Goal: Task Accomplishment & Management: Manage account settings

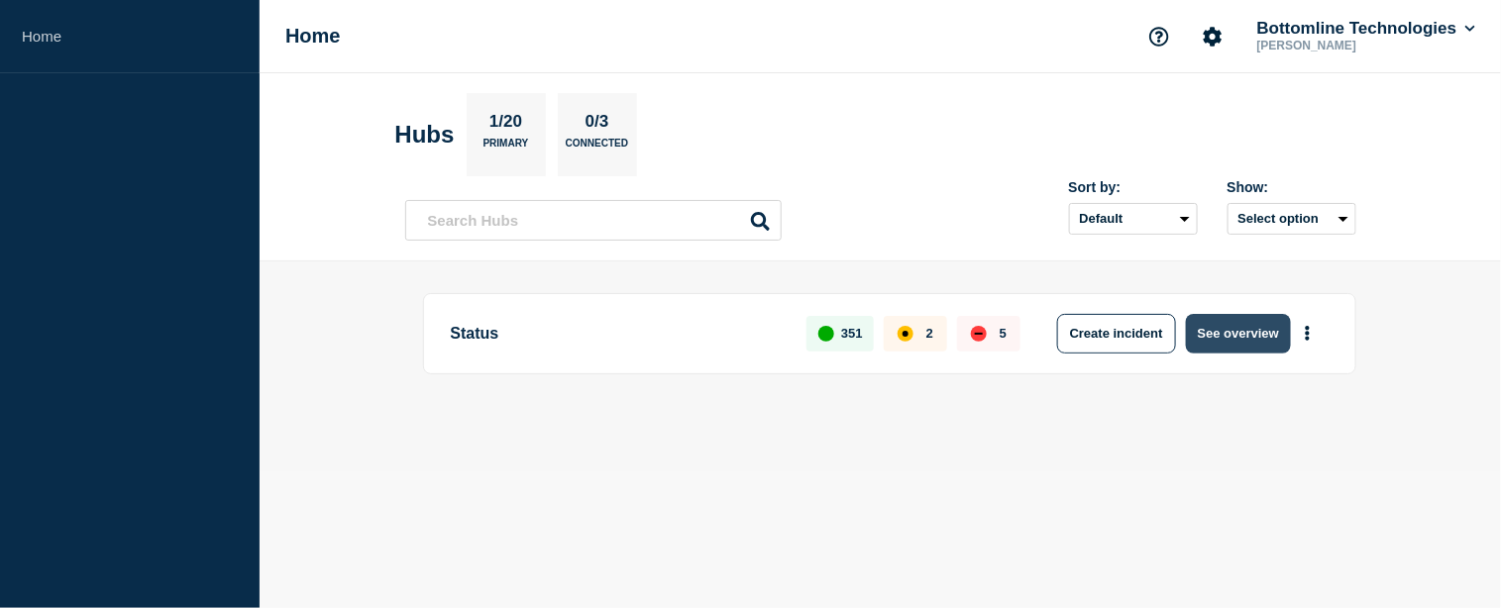
click at [1216, 333] on button "See overview" at bounding box center [1238, 334] width 105 height 40
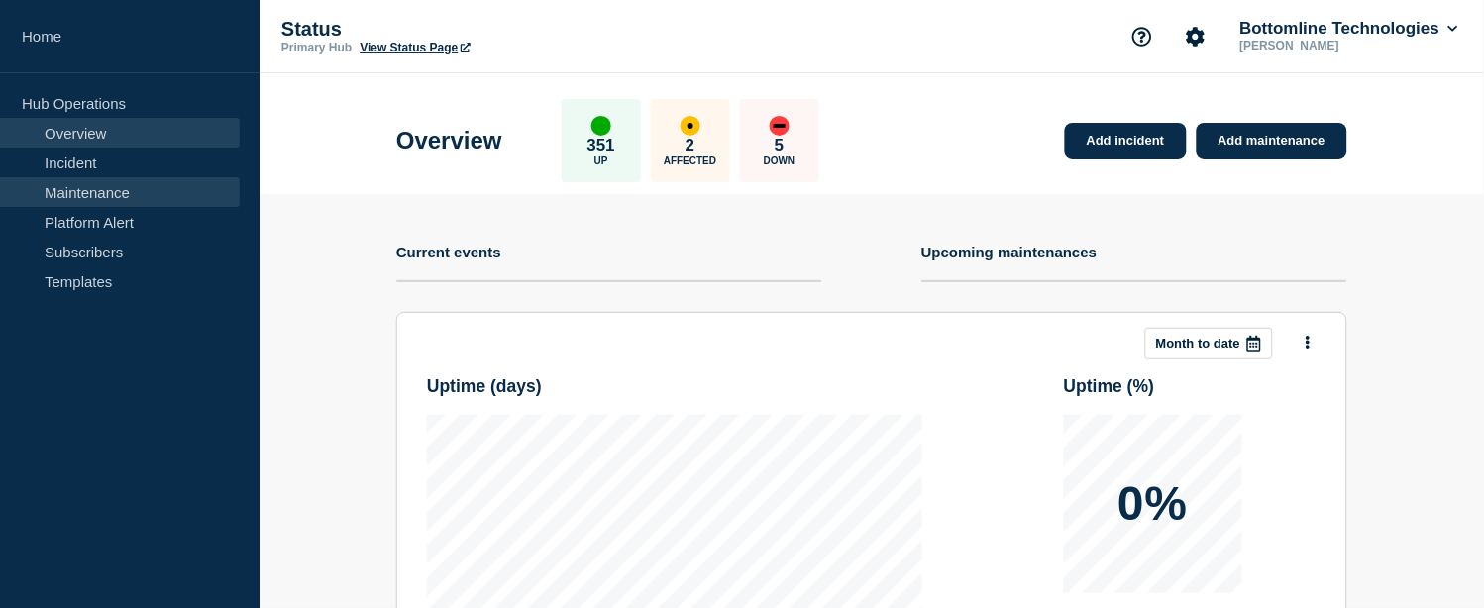
click at [100, 188] on link "Maintenance" at bounding box center [120, 192] width 240 height 30
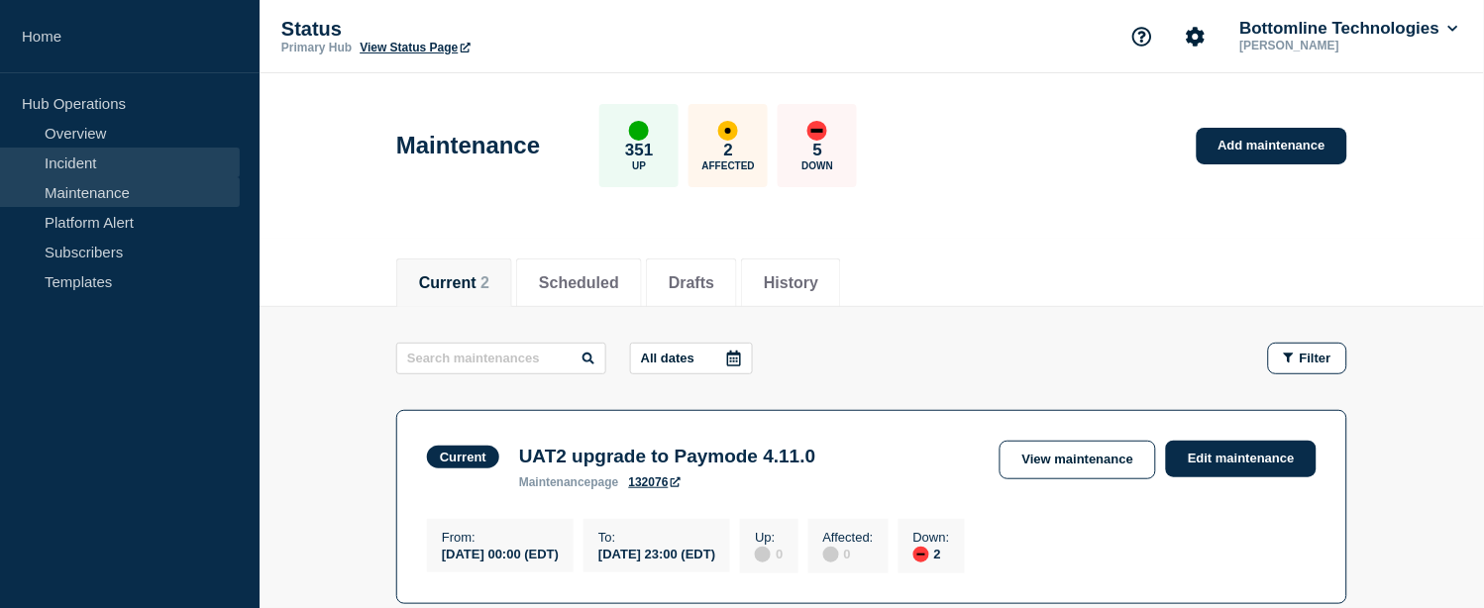
click at [117, 160] on link "Incident" at bounding box center [120, 163] width 240 height 30
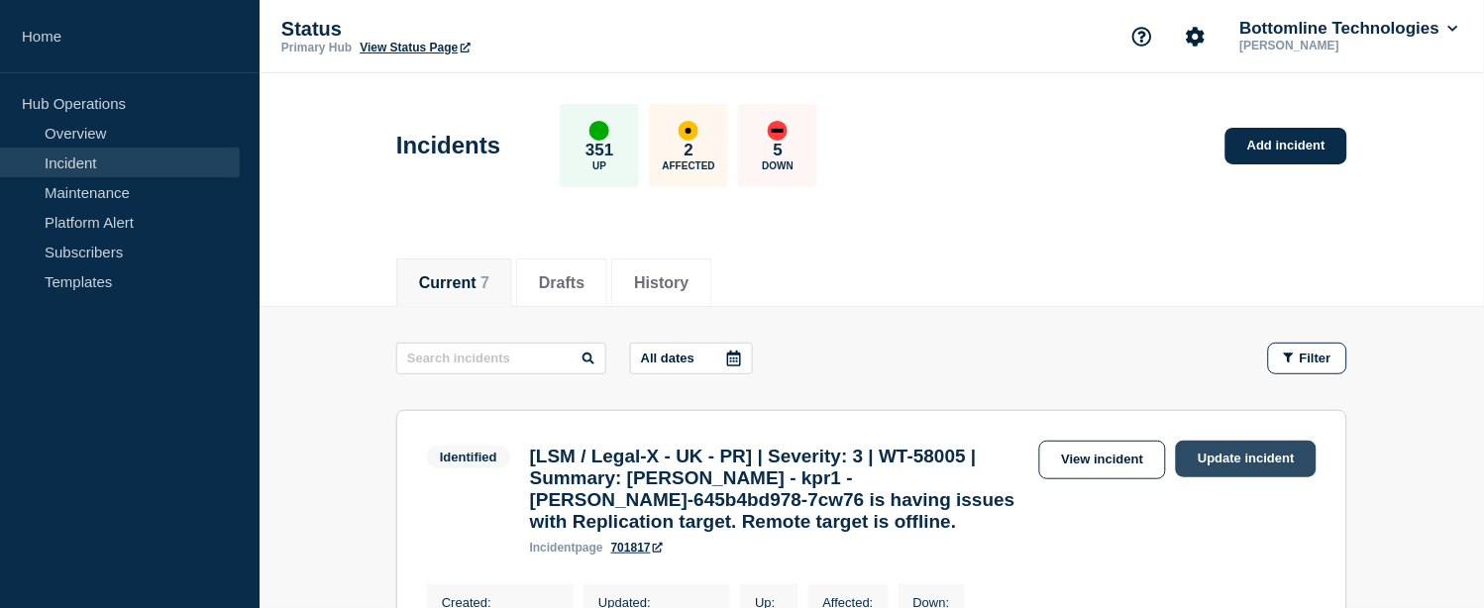
click at [1210, 451] on link "Update incident" at bounding box center [1246, 459] width 141 height 37
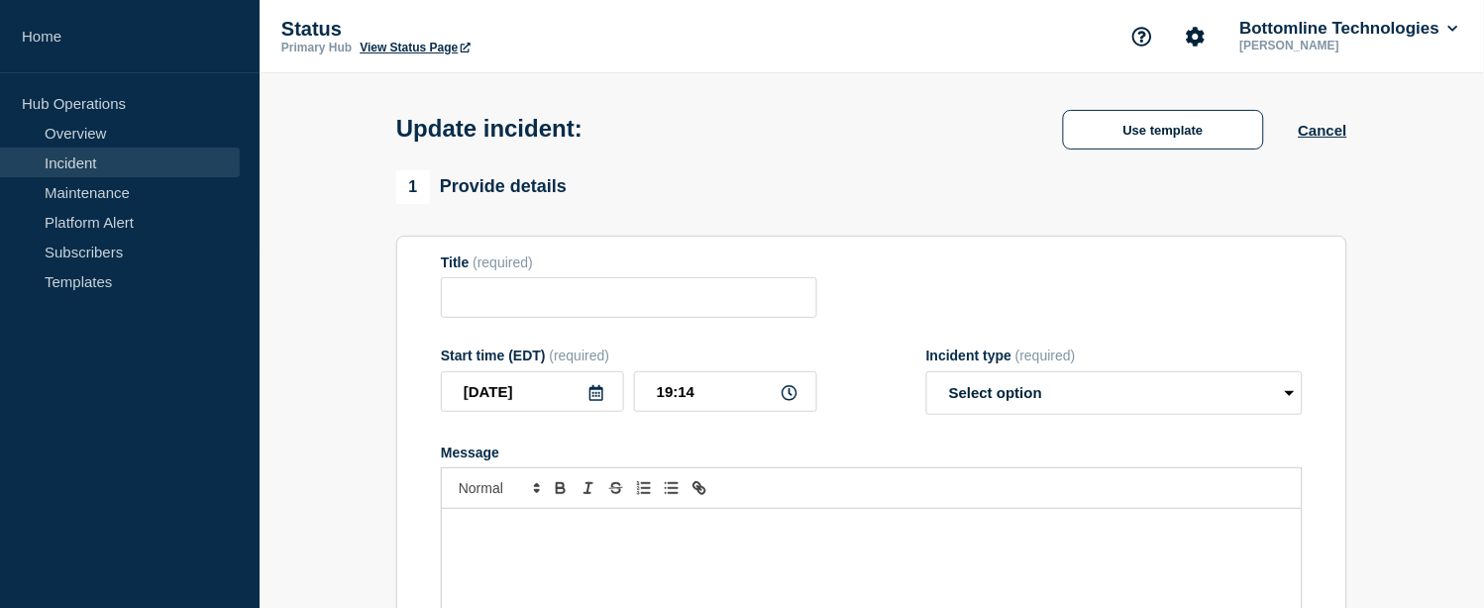
type input "[LSM / Legal-X - UK - PR] | Severity: 3 | WT-58005 | Summary: [PERSON_NAME] - k…"
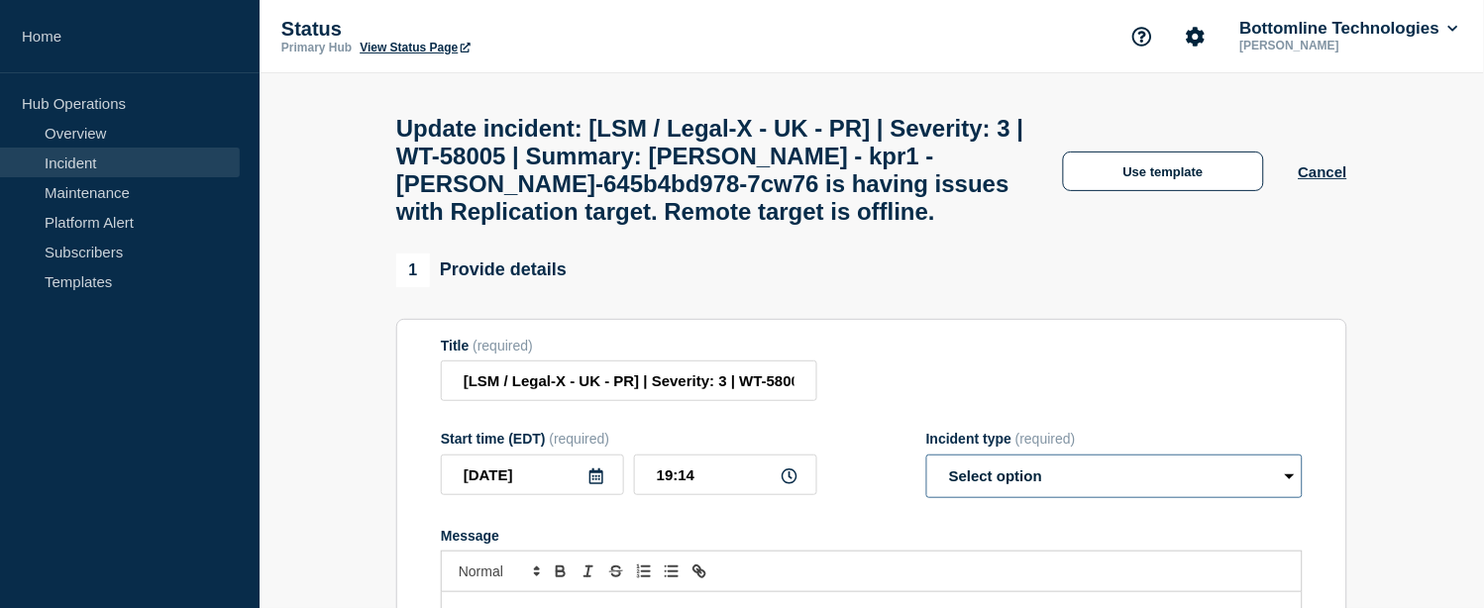
click at [1116, 498] on select "Select option Investigating Identified Monitoring Resolved" at bounding box center [1114, 477] width 376 height 44
select select "monitoring"
click at [926, 478] on select "Select option Investigating Identified Monitoring Resolved" at bounding box center [1114, 477] width 376 height 44
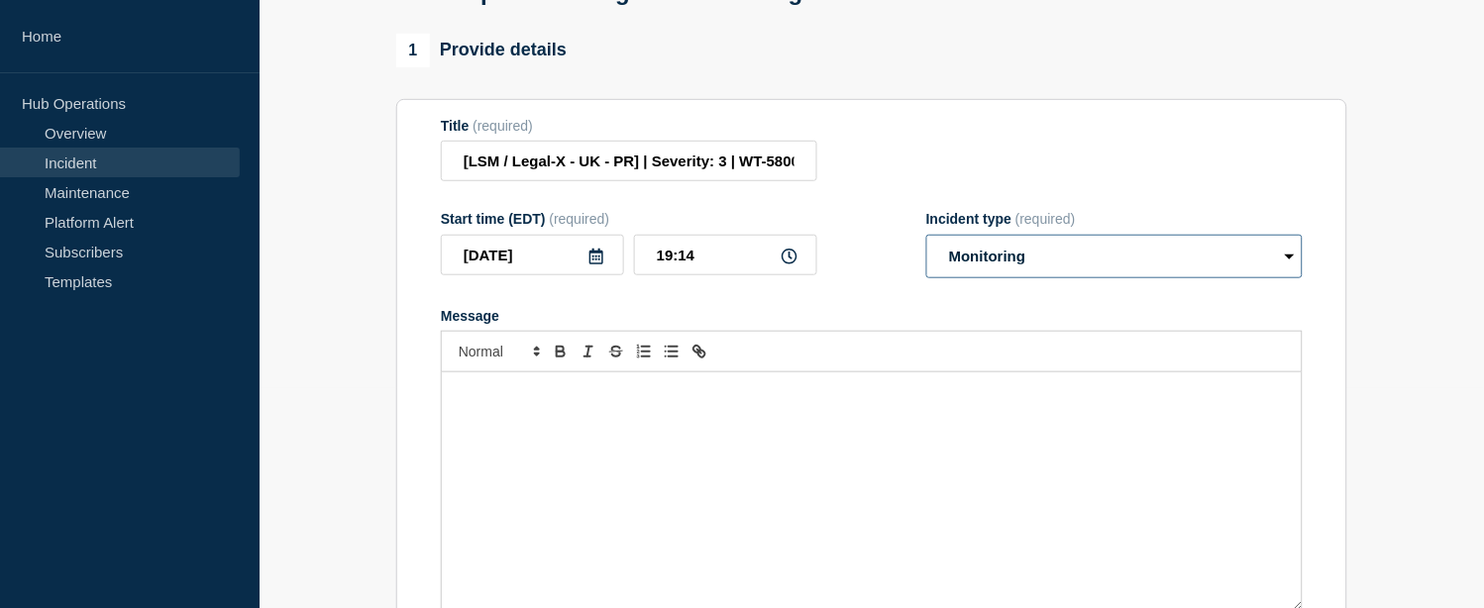
scroll to position [330, 0]
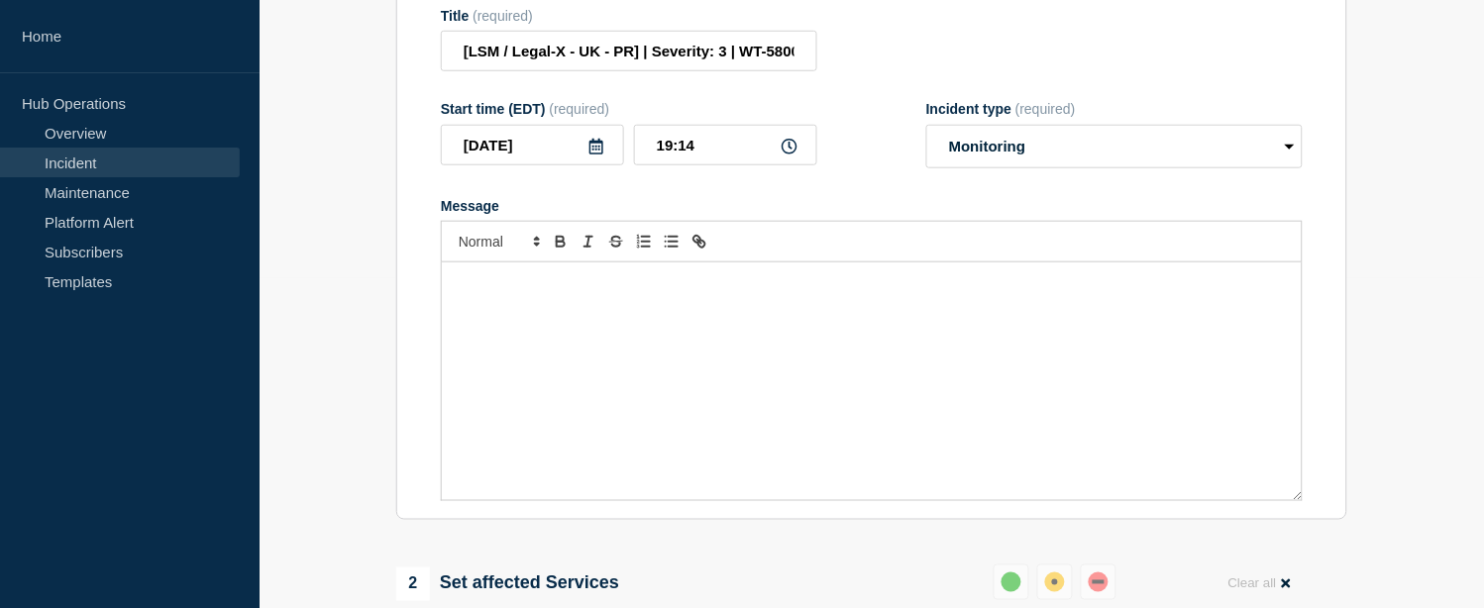
click at [535, 367] on div "Message" at bounding box center [872, 381] width 860 height 238
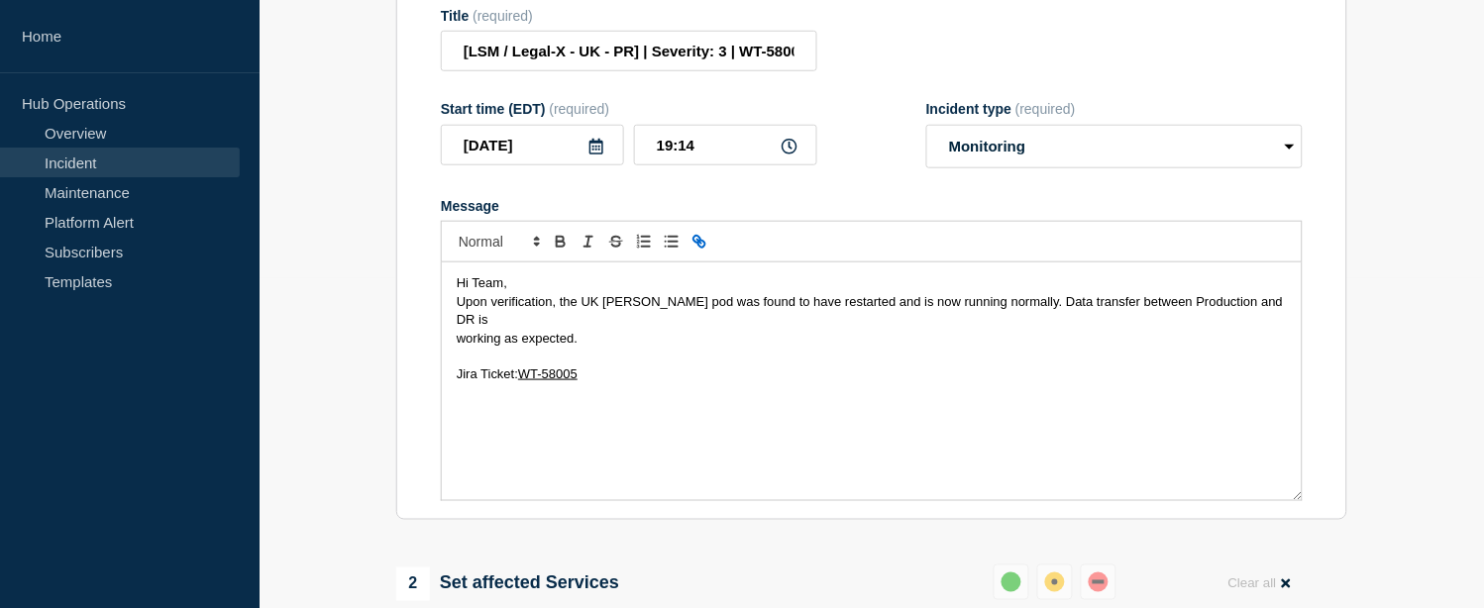
click at [594, 358] on p "Message" at bounding box center [872, 357] width 830 height 18
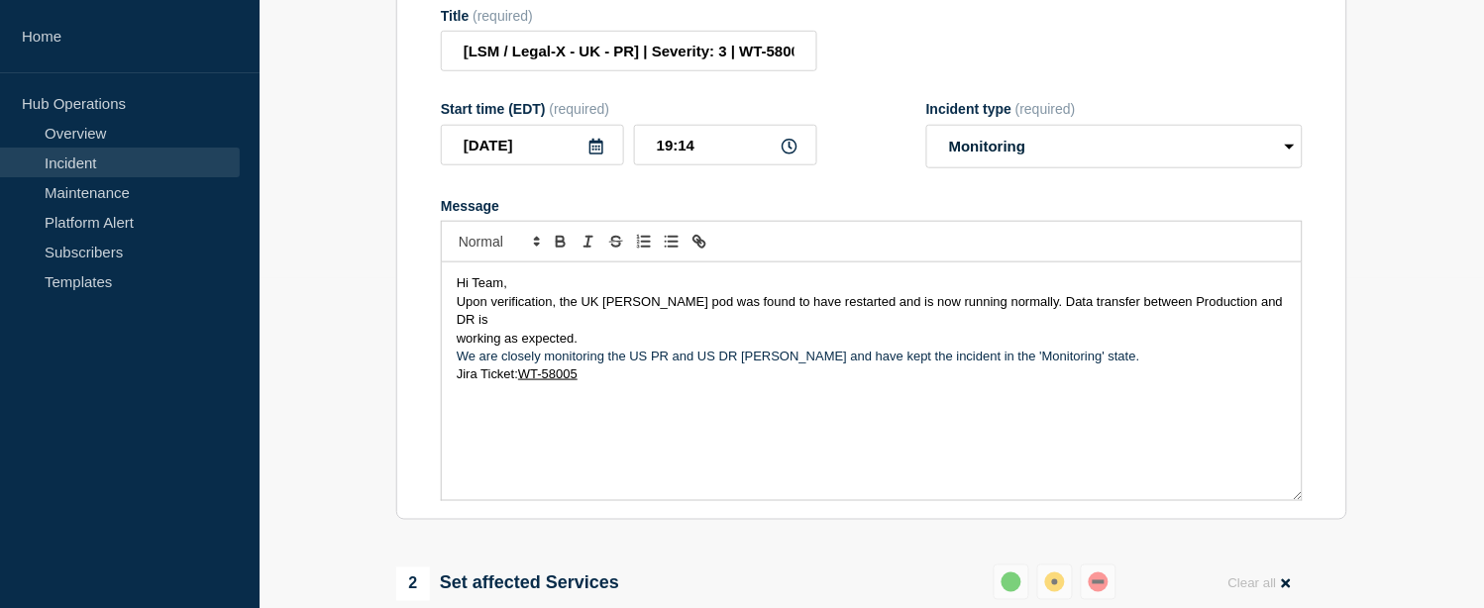
click at [460, 361] on p "We are closely monitoring the US PR and US DR [PERSON_NAME] and have kept the i…" at bounding box center [872, 357] width 830 height 18
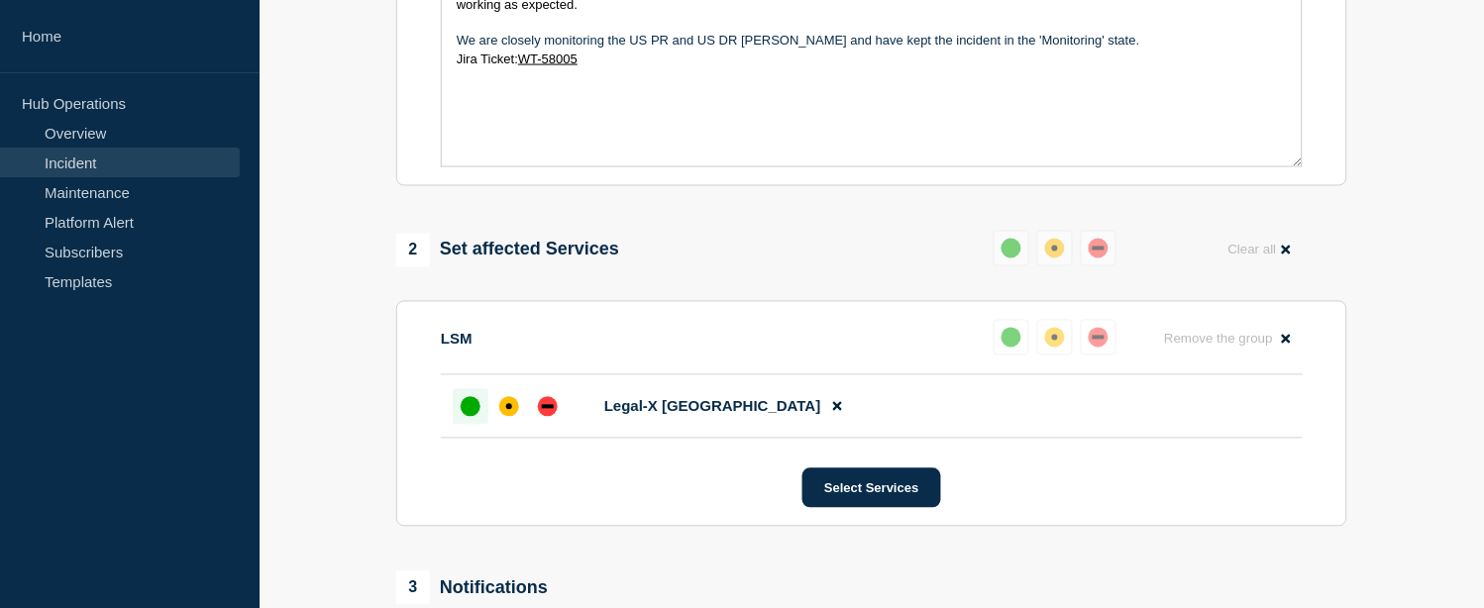
scroll to position [553, 0]
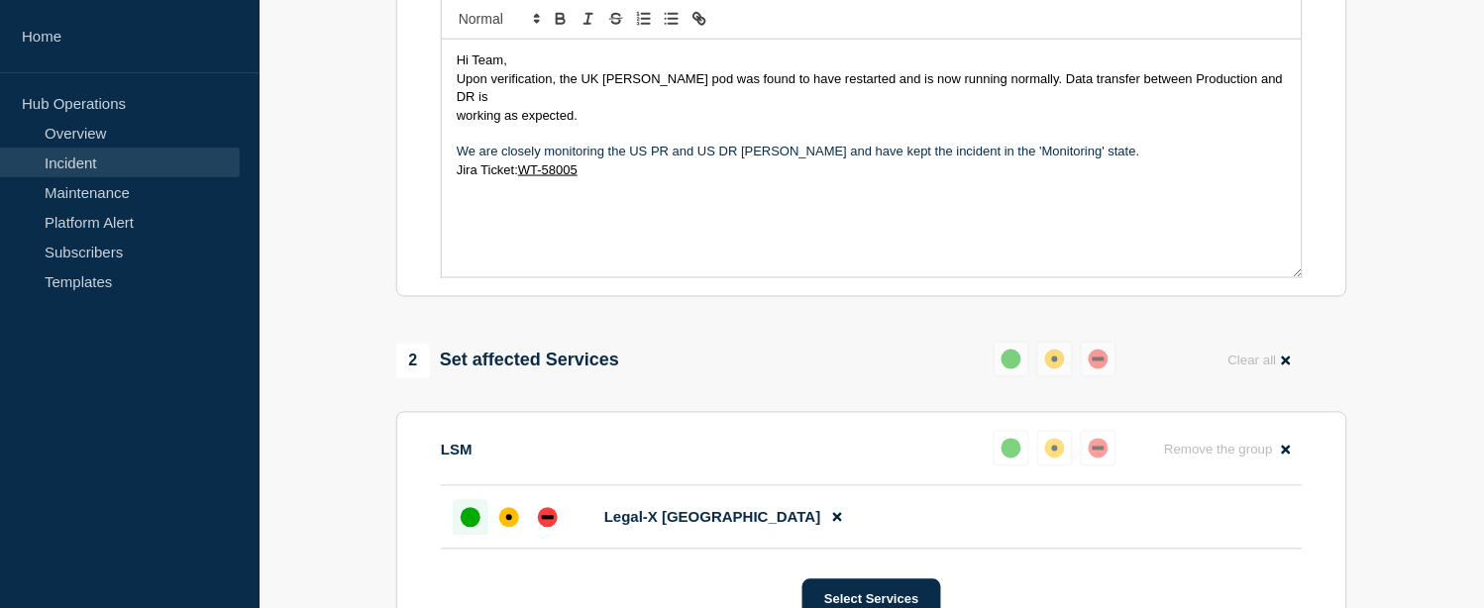
click at [638, 151] on p "We are closely monitoring the US PR and US DR [PERSON_NAME] and have kept the i…" at bounding box center [872, 152] width 830 height 18
click at [718, 157] on p "We are closely monitoring the UKS PR and US DR [PERSON_NAME] and have kept the …" at bounding box center [872, 152] width 830 height 18
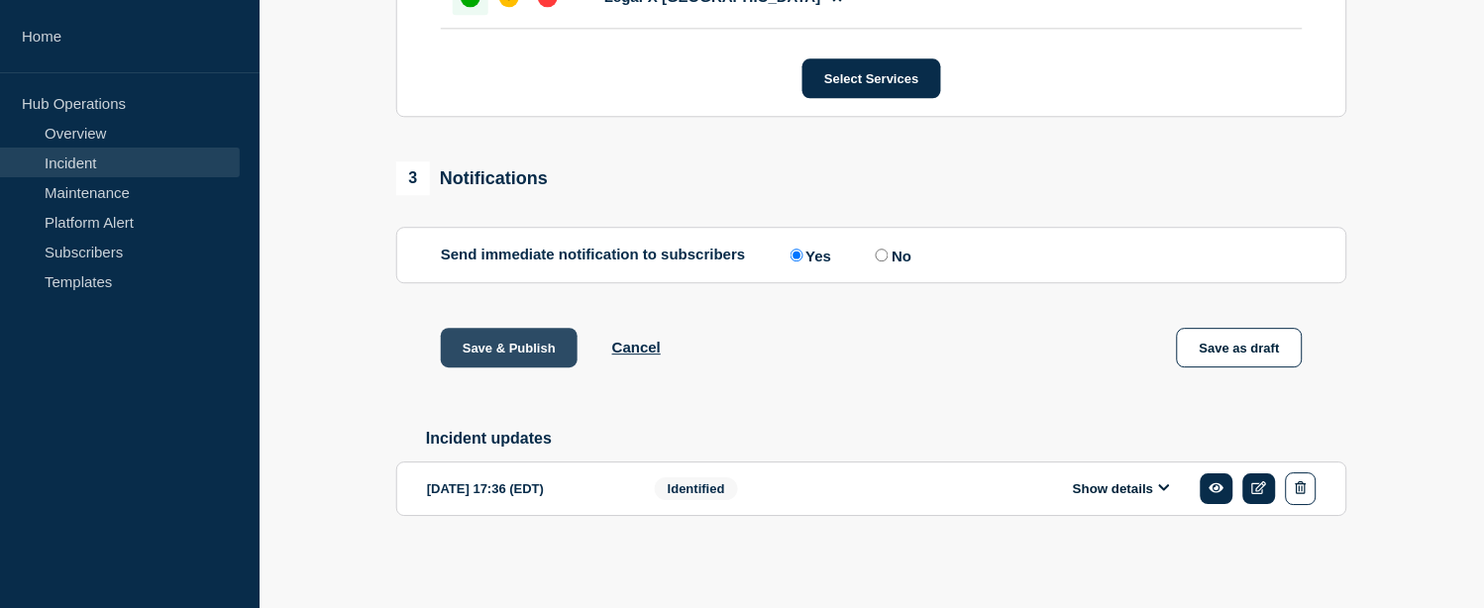
click at [508, 334] on button "Save & Publish" at bounding box center [509, 348] width 137 height 40
